Goal: Task Accomplishment & Management: Complete application form

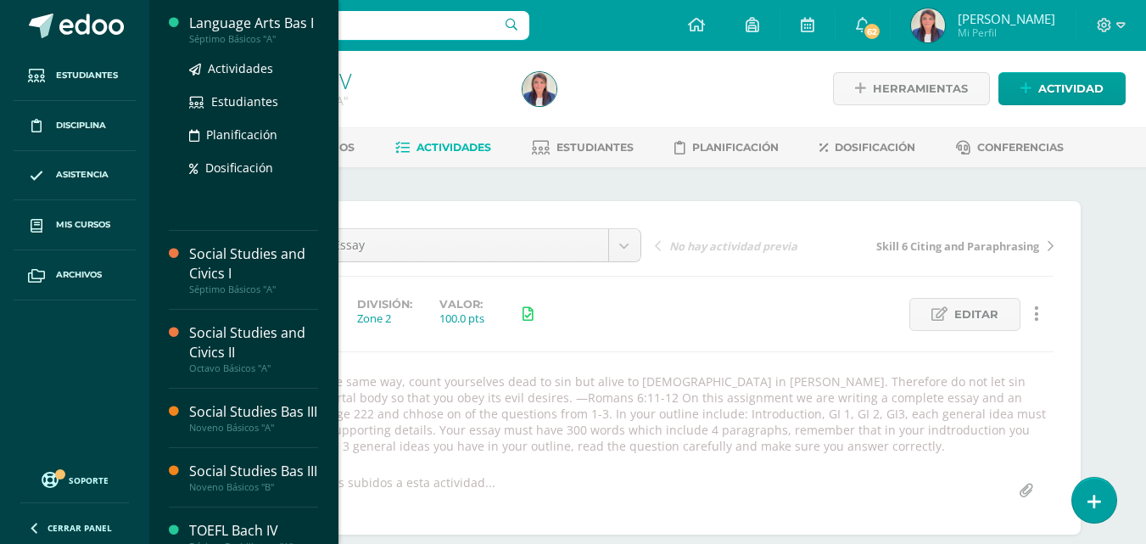
click at [266, 26] on div "Language Arts Bas I" at bounding box center [253, 24] width 129 height 20
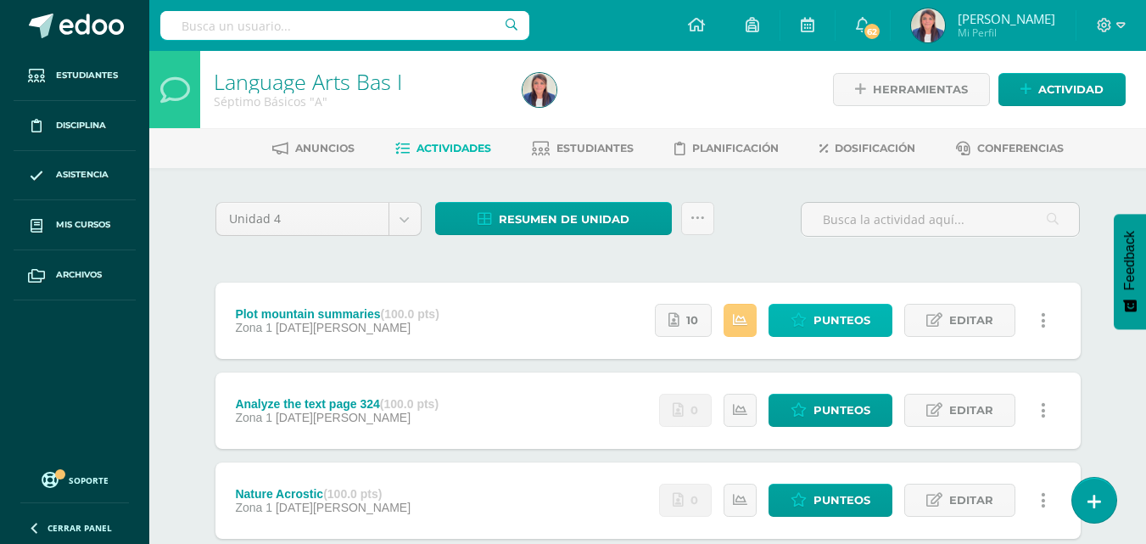
click at [853, 318] on span "Punteos" at bounding box center [842, 320] width 57 height 31
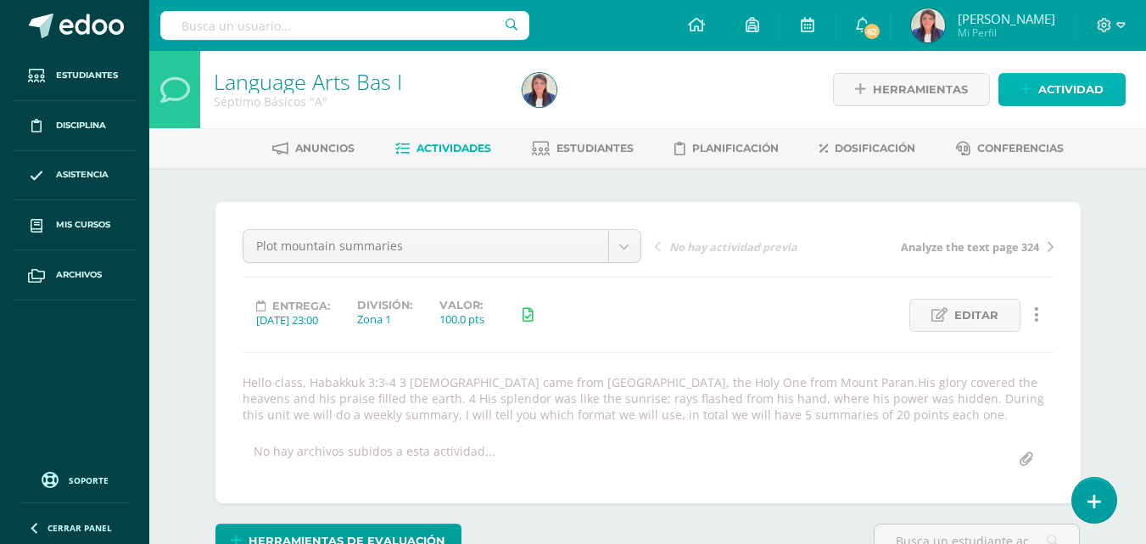
click at [1061, 87] on span "Actividad" at bounding box center [1070, 89] width 65 height 31
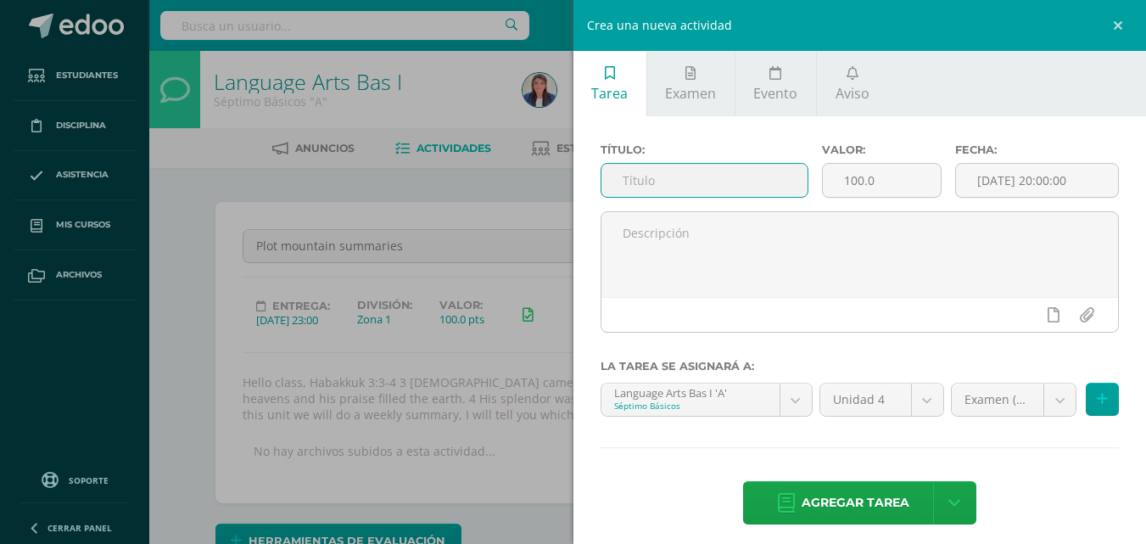
click at [752, 184] on input "text" at bounding box center [704, 180] width 206 height 33
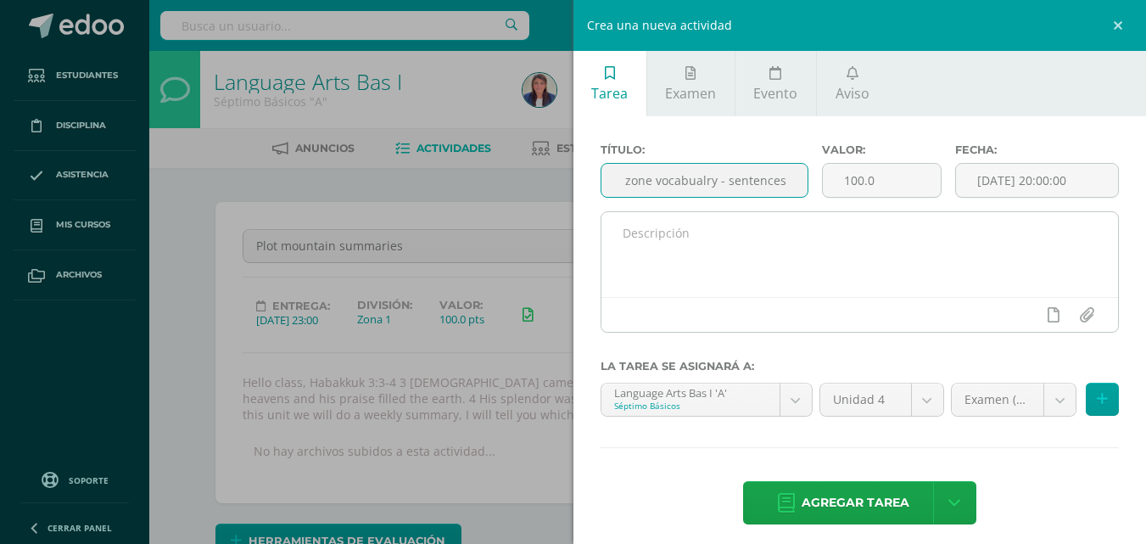
scroll to position [0, 54]
type input "Get in the zone vocabualry - sentences"
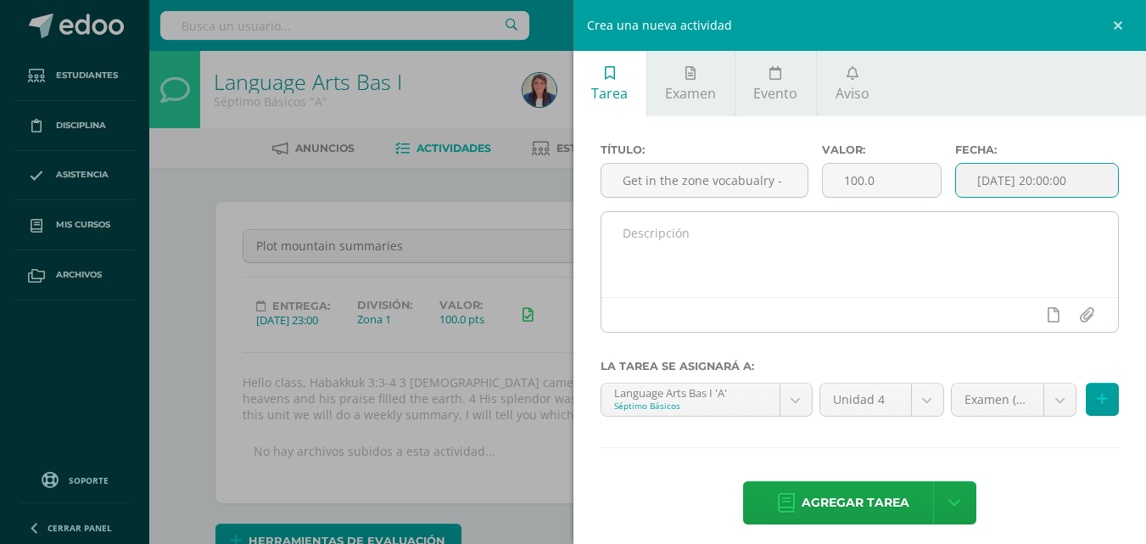
type input "[DATE] 20:00"
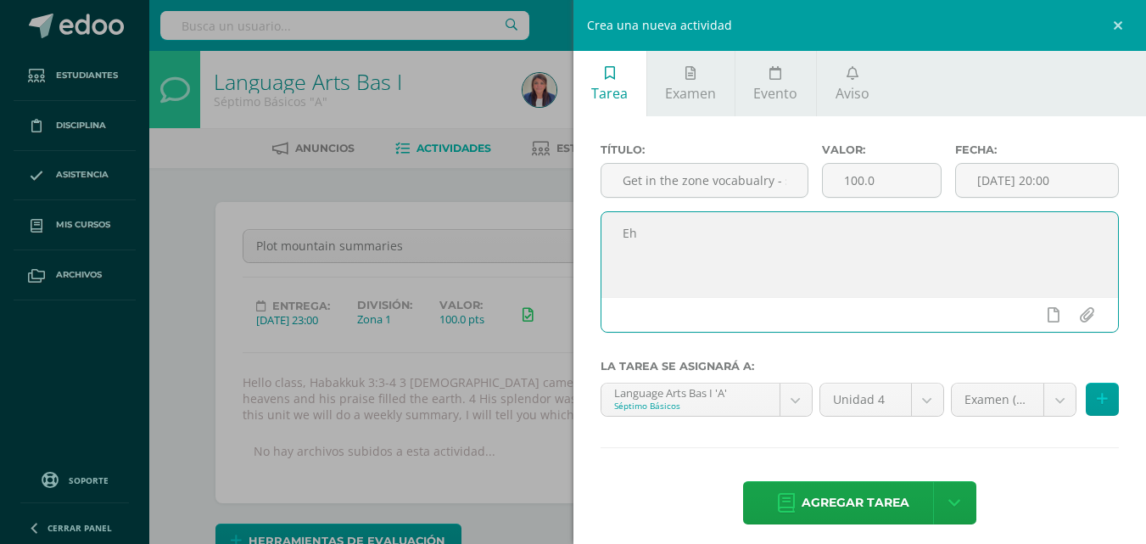
type textarea "E"
paste textarea "In the same way, count yourselves dead to sin but alive to [DEMOGRAPHIC_DATA] i…"
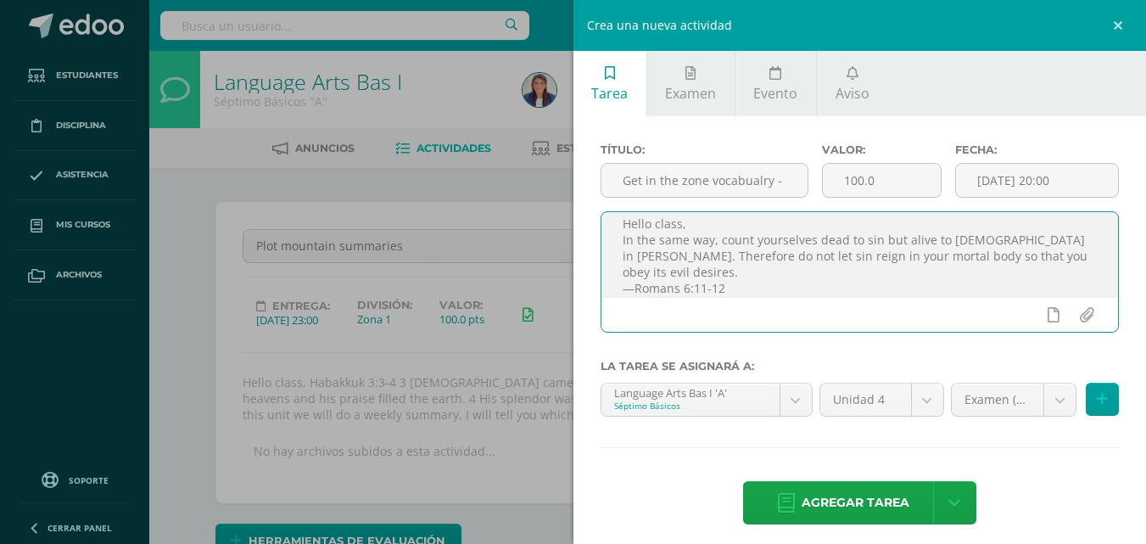
scroll to position [25, 0]
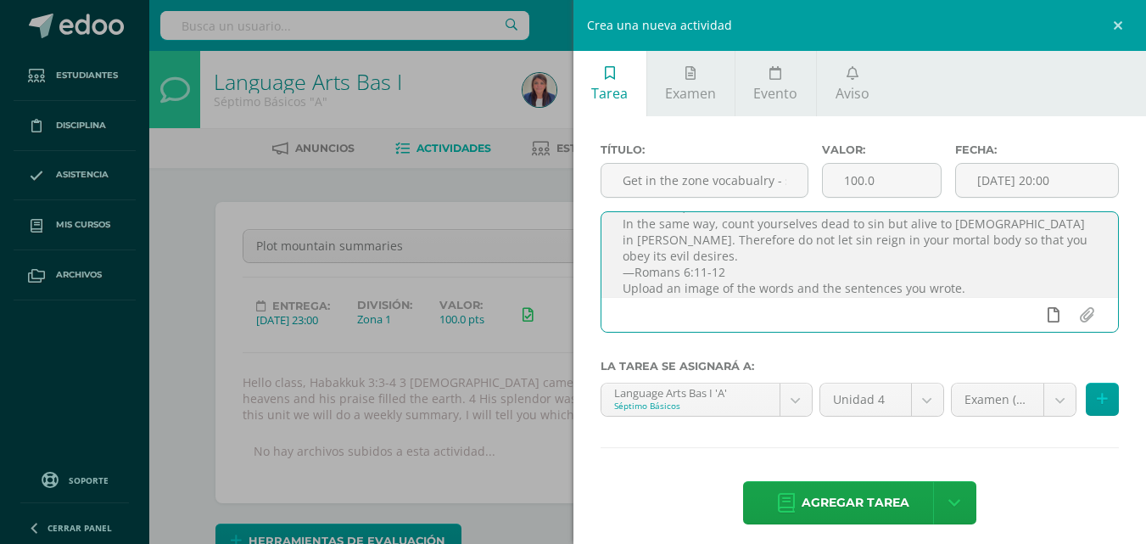
type textarea "Hello class, In the same way, count yourselves dead to sin but alive to [DEMOGR…"
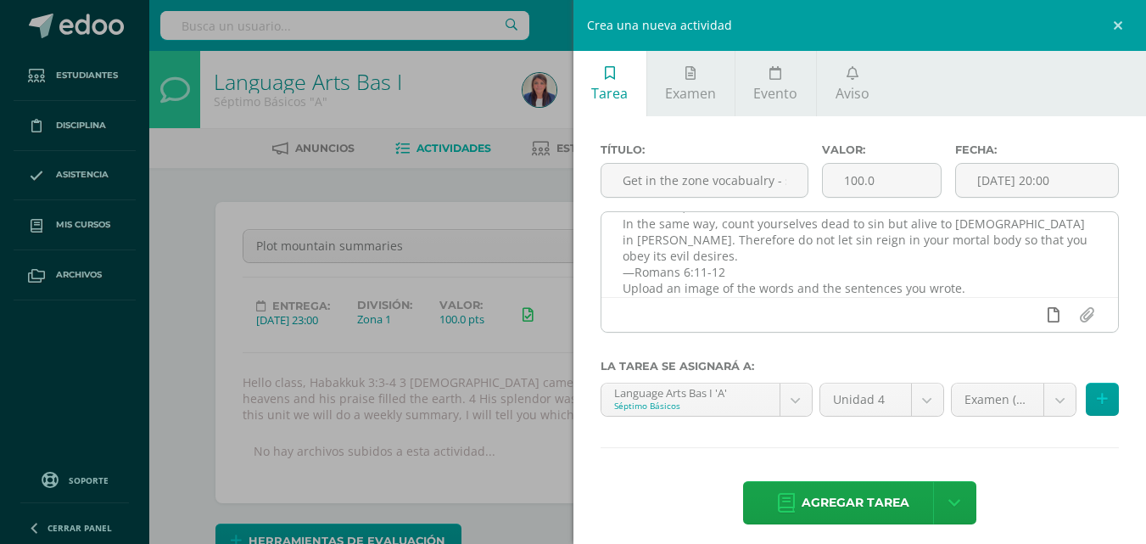
click at [1048, 316] on icon at bounding box center [1054, 314] width 12 height 15
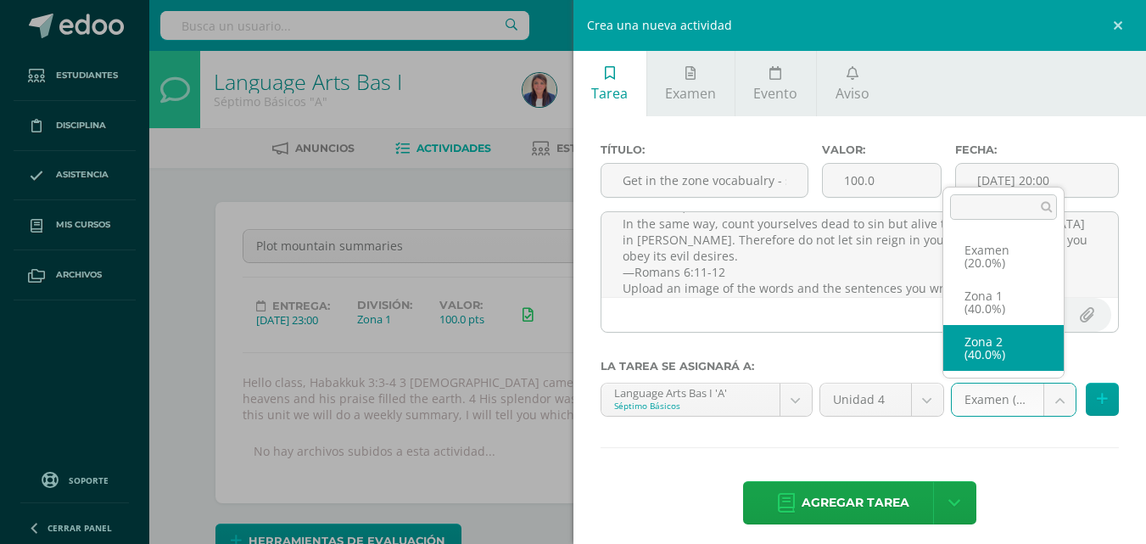
select select "30628"
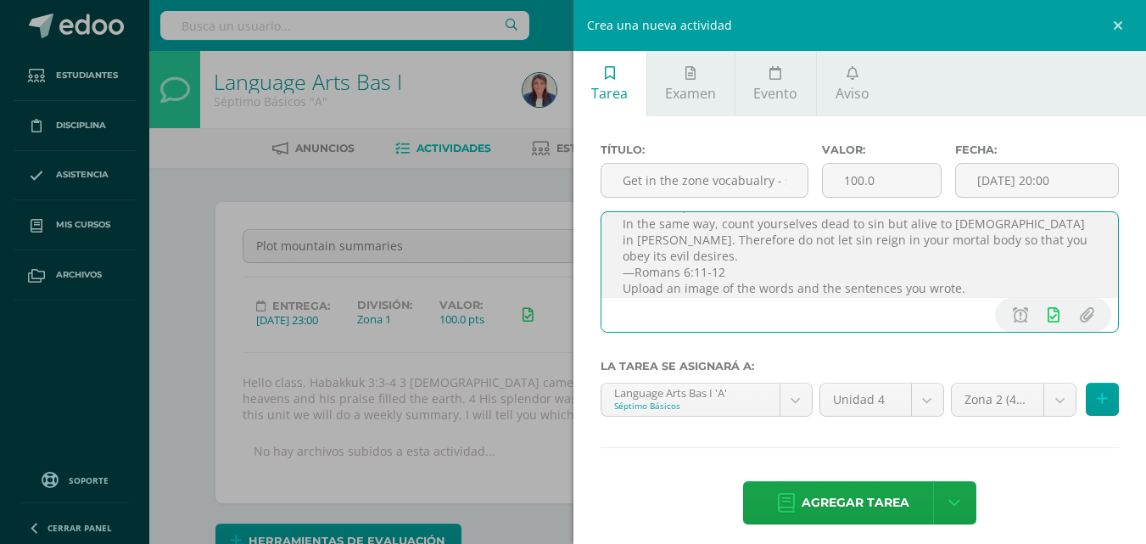
click at [964, 286] on textarea "Hello class, In the same way, count yourselves dead to sin but alive to [DEMOGR…" at bounding box center [859, 254] width 517 height 85
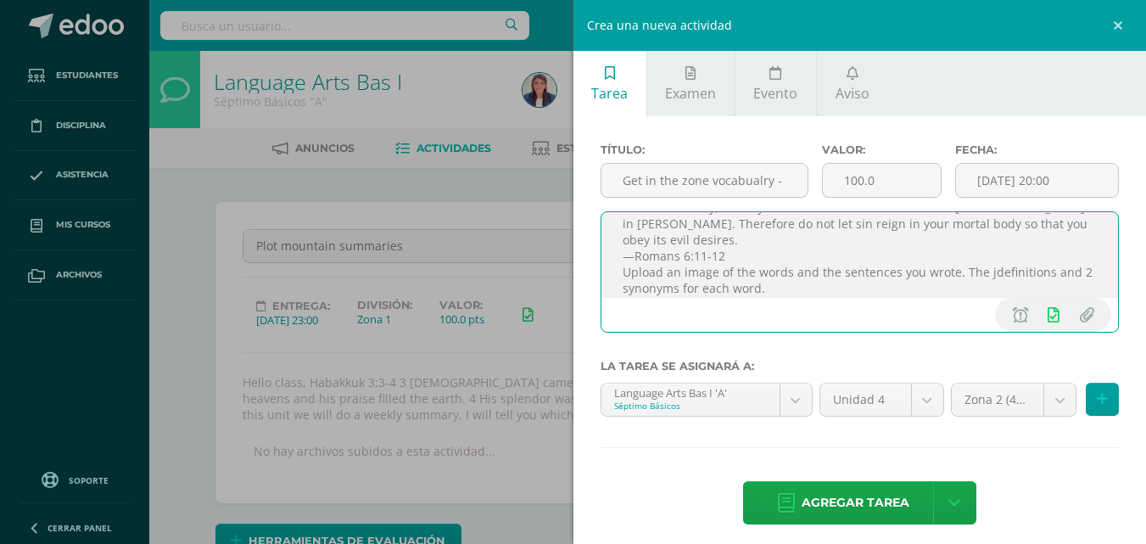
click at [987, 272] on textarea "Hello class, In the same way, count yourselves dead to sin but alive to [DEMOGR…" at bounding box center [859, 254] width 517 height 85
type textarea "Hello class, In the same way, count yourselves dead to sin but alive to [DEMOGR…"
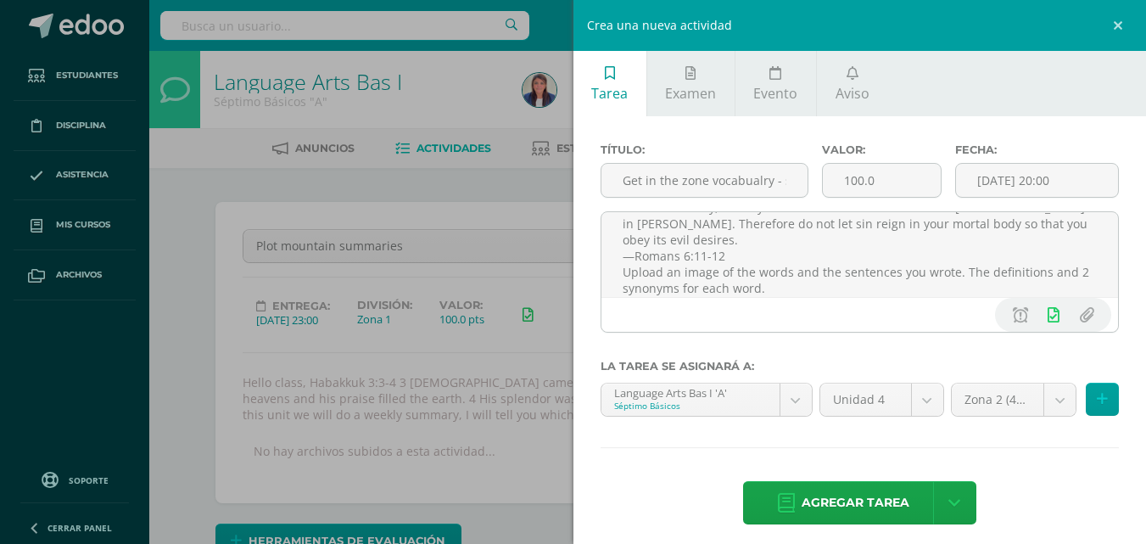
click at [1043, 161] on div "Fecha: [DATE] 20:00" at bounding box center [1036, 177] width 177 height 68
click at [1031, 186] on input "[DATE] 20:00" at bounding box center [1037, 180] width 162 height 33
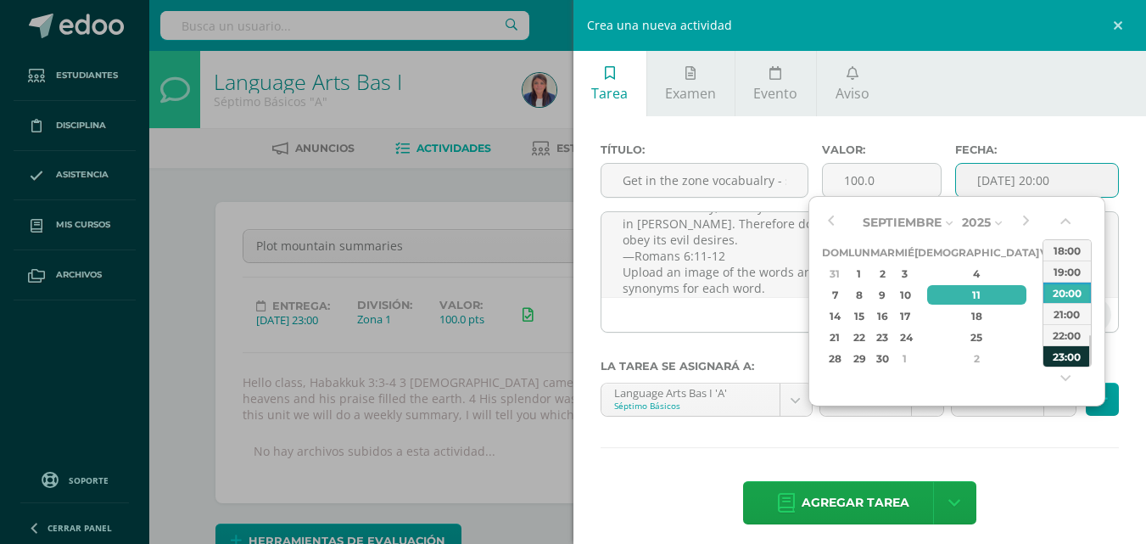
click at [1061, 351] on div "23:00" at bounding box center [1067, 355] width 48 height 21
type input "[DATE] 23:00"
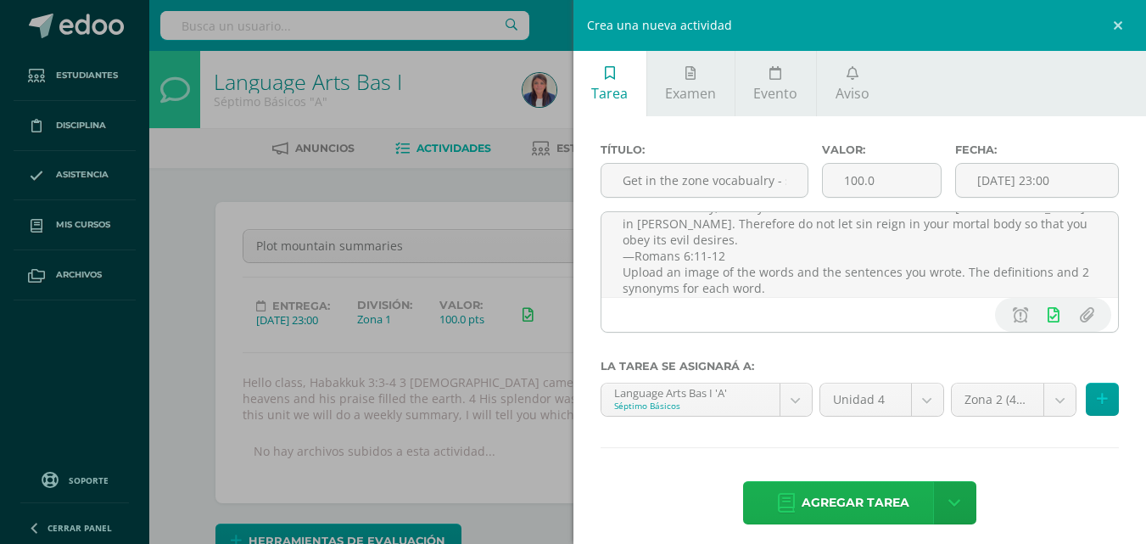
click at [835, 496] on span "Agregar tarea" at bounding box center [856, 503] width 108 height 42
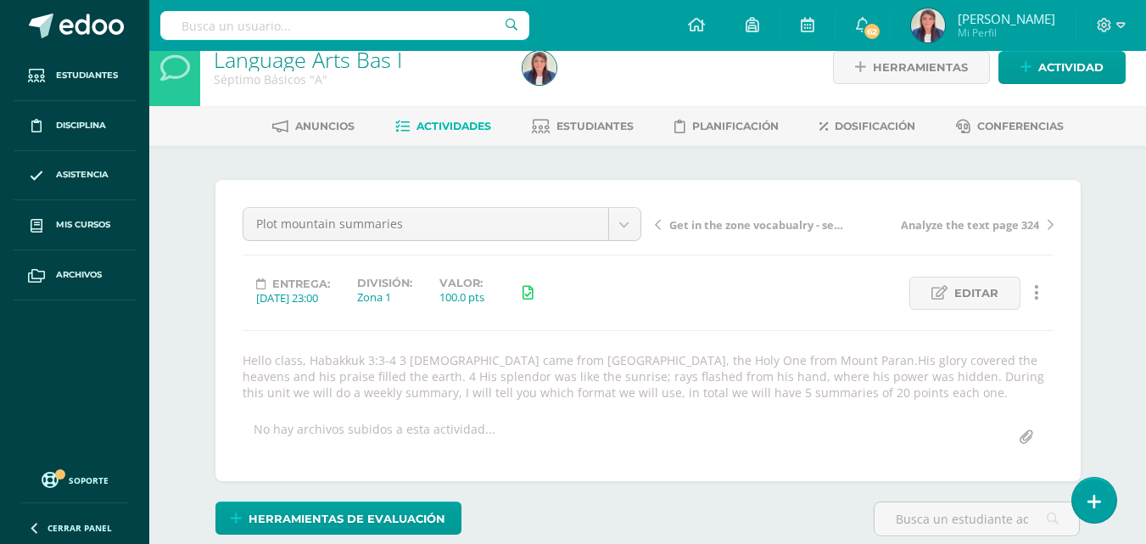
scroll to position [23, 0]
